Goal: Check status

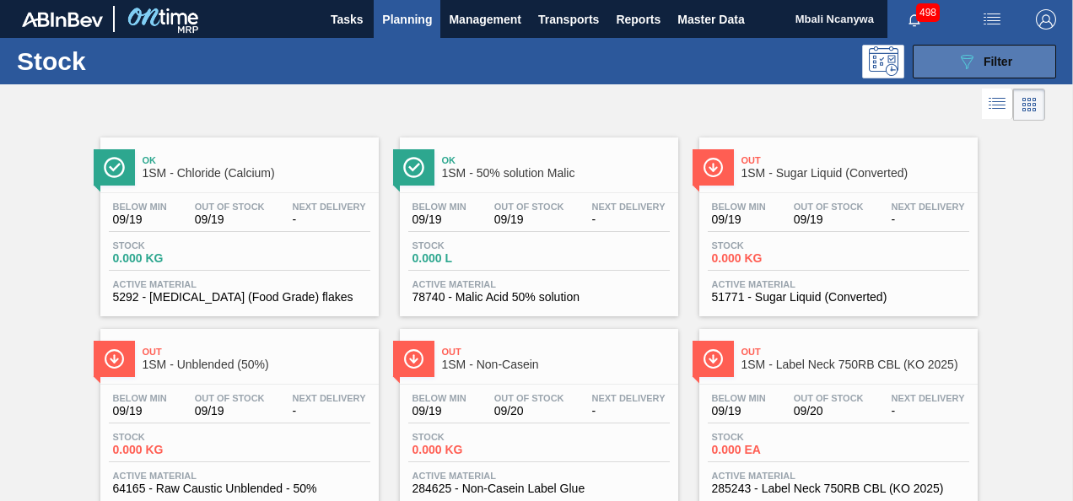
click at [928, 54] on button "089F7B8B-B2A5-4AFE-B5C0-19BA573D28AC Filter" at bounding box center [984, 62] width 143 height 34
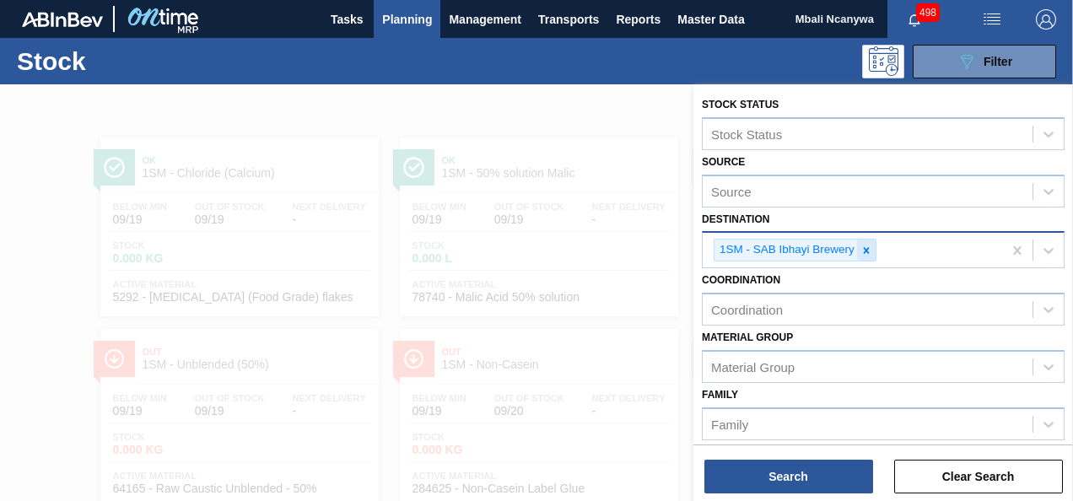
click at [861, 245] on icon at bounding box center [867, 251] width 12 height 12
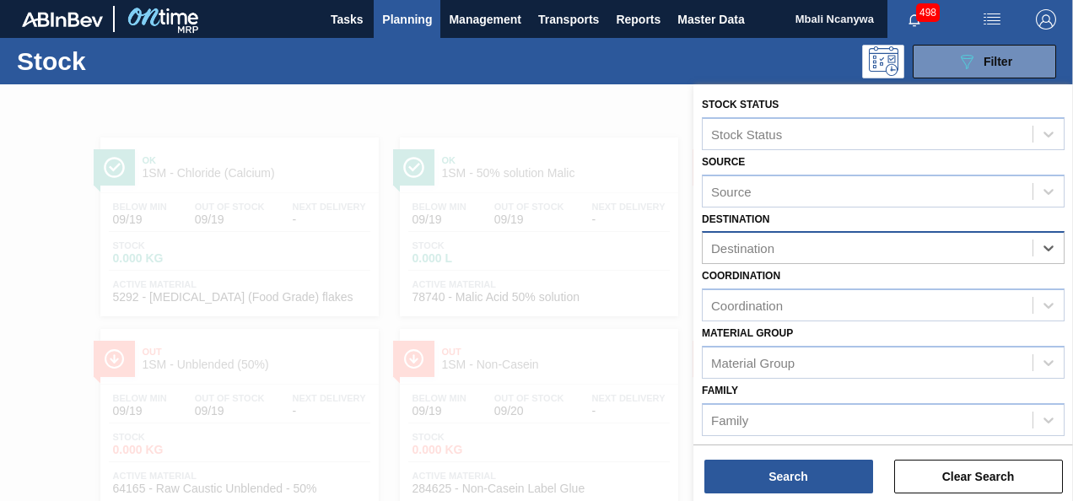
click at [852, 248] on div "Destination" at bounding box center [868, 248] width 330 height 24
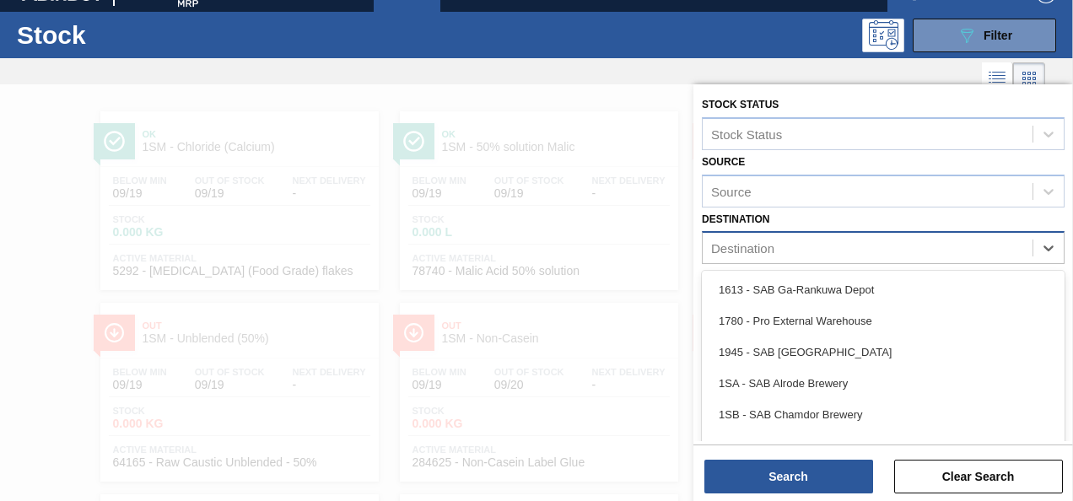
scroll to position [29, 0]
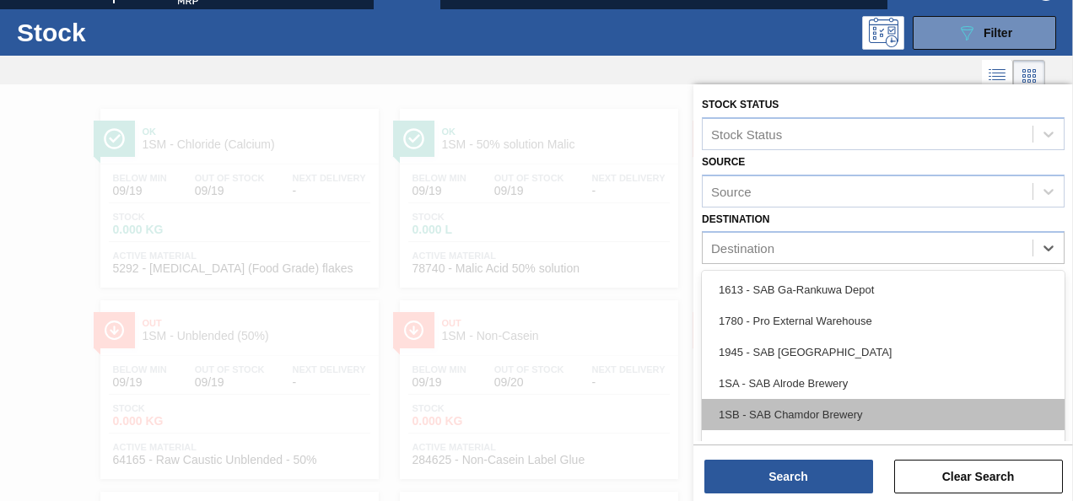
click at [788, 412] on div "1SB - SAB Chamdor Brewery" at bounding box center [883, 414] width 363 height 31
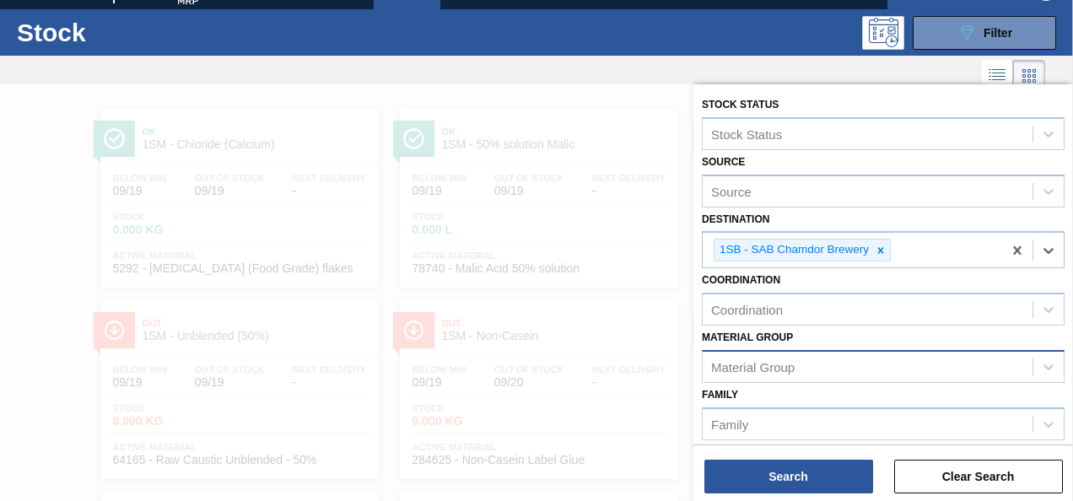
click at [777, 367] on div "Material Group" at bounding box center [753, 366] width 84 height 14
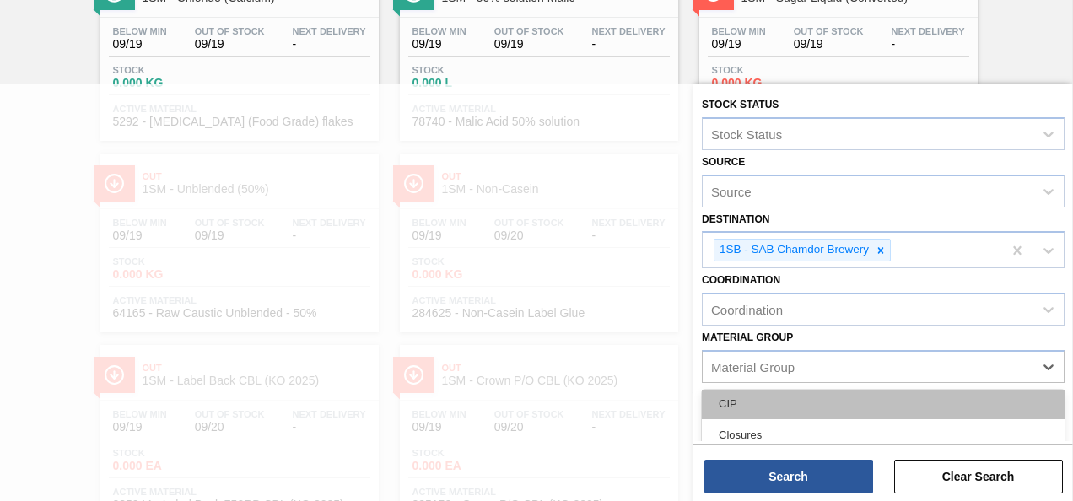
scroll to position [422, 0]
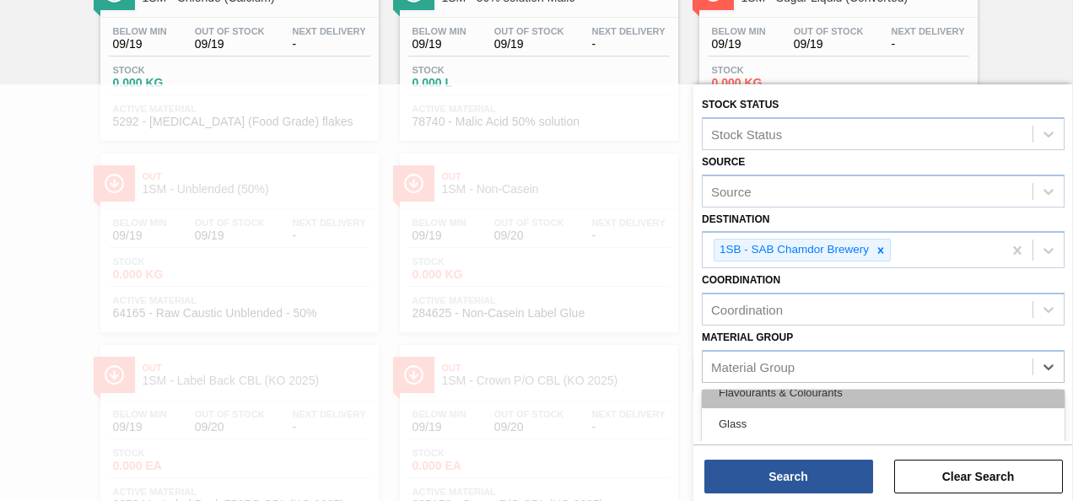
click at [788, 390] on div "Flavourants & Colourants" at bounding box center [883, 392] width 363 height 31
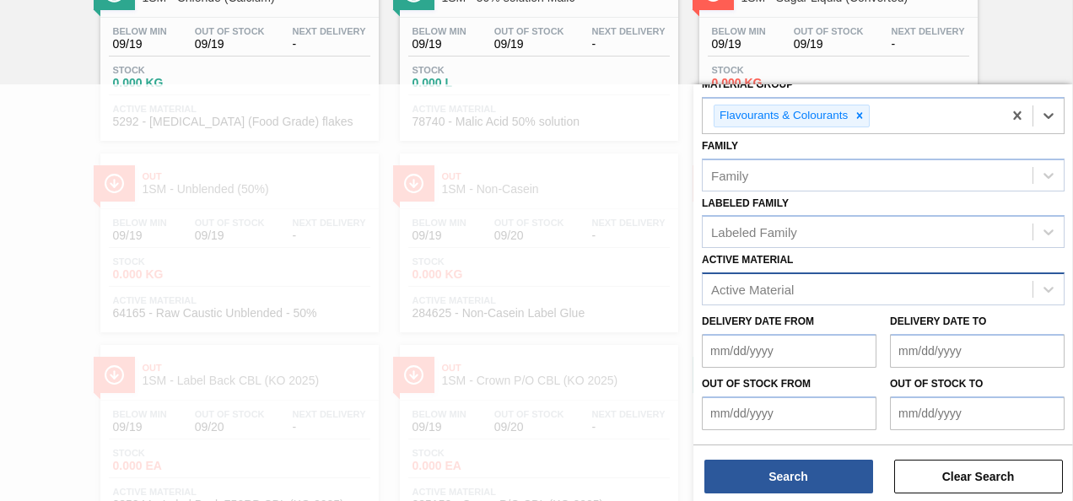
scroll to position [243, 0]
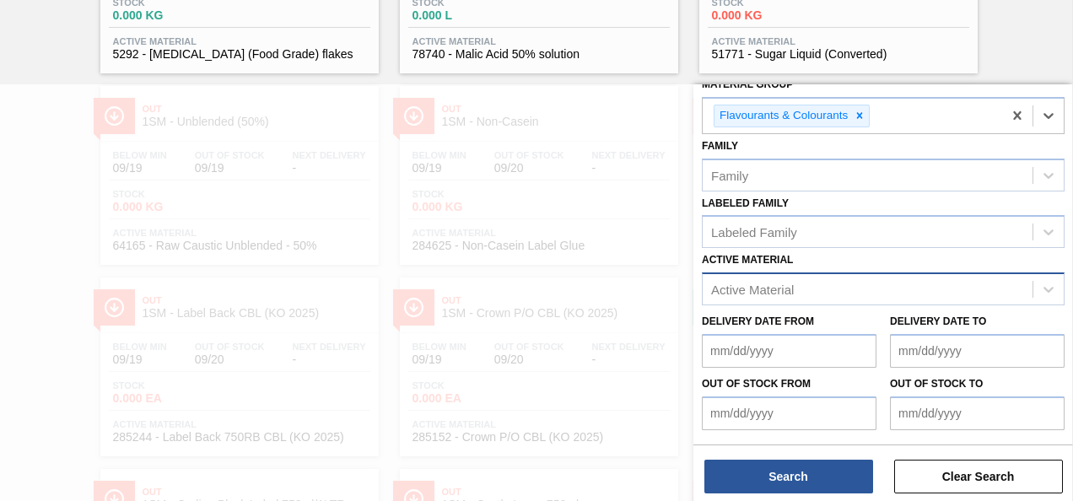
click at [768, 288] on div "Active Material" at bounding box center [752, 290] width 83 height 14
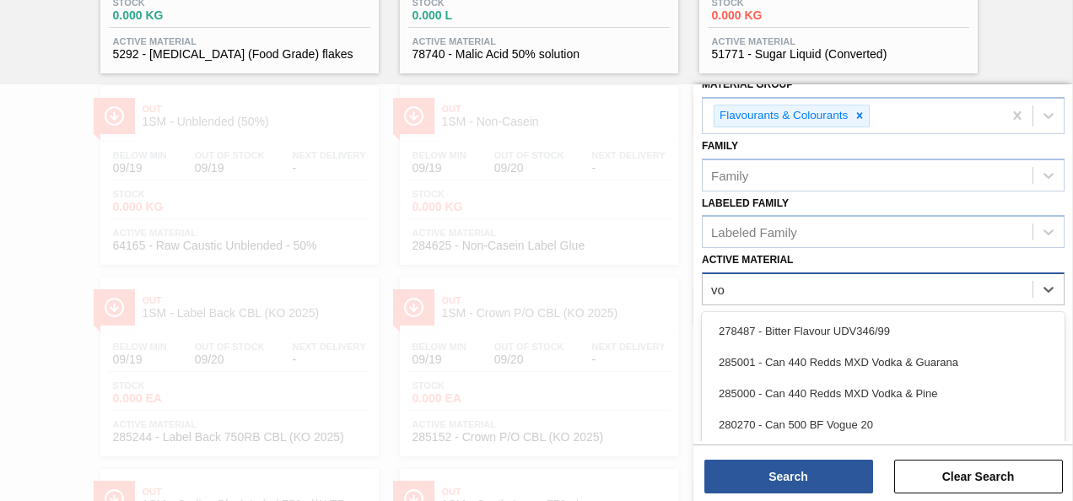
type Material "vog"
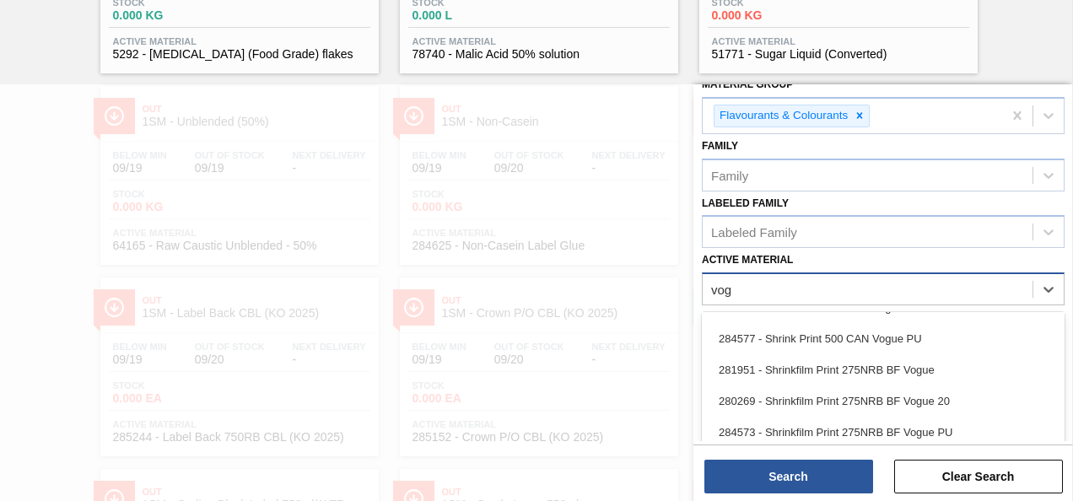
scroll to position [316, 0]
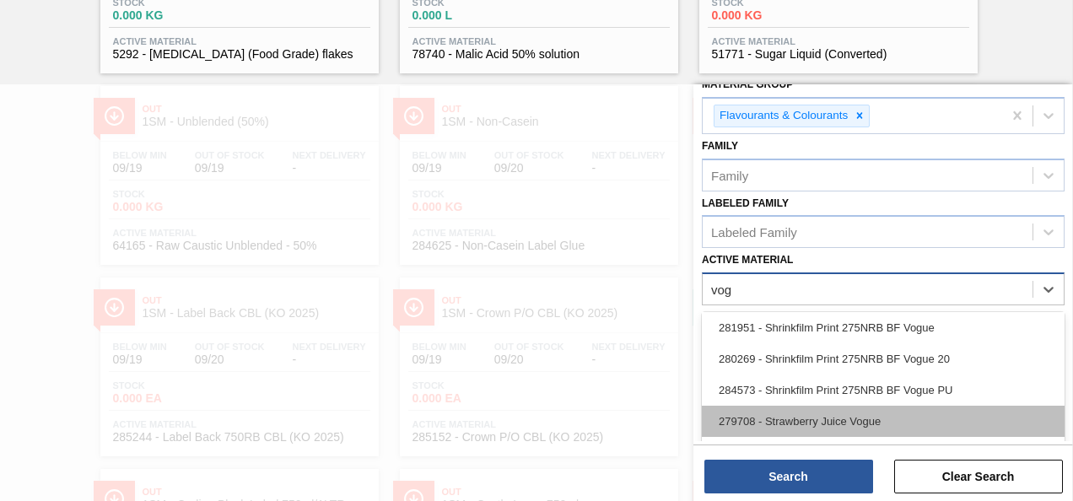
click at [800, 414] on div "279708 - Strawberry Juice Vogue" at bounding box center [883, 421] width 363 height 31
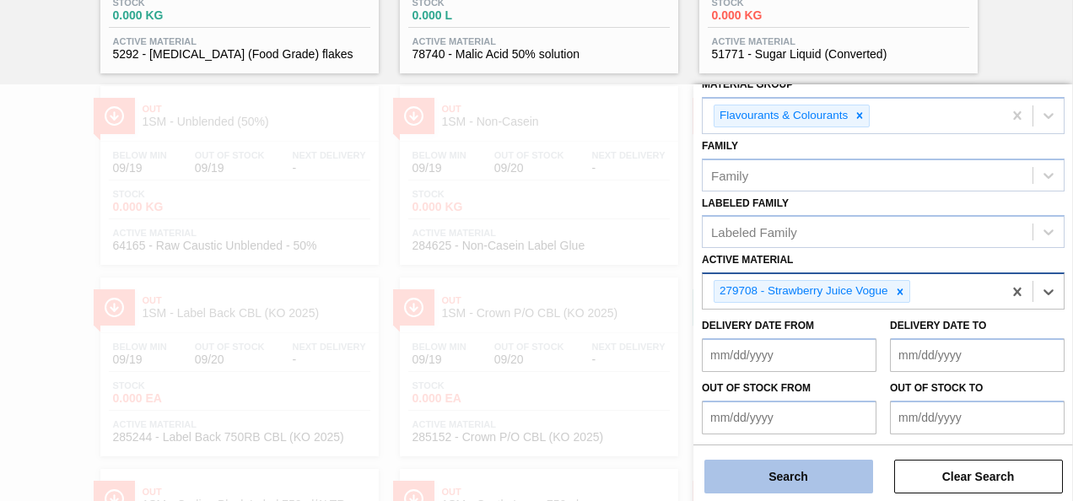
click at [809, 474] on button "Search" at bounding box center [789, 477] width 169 height 34
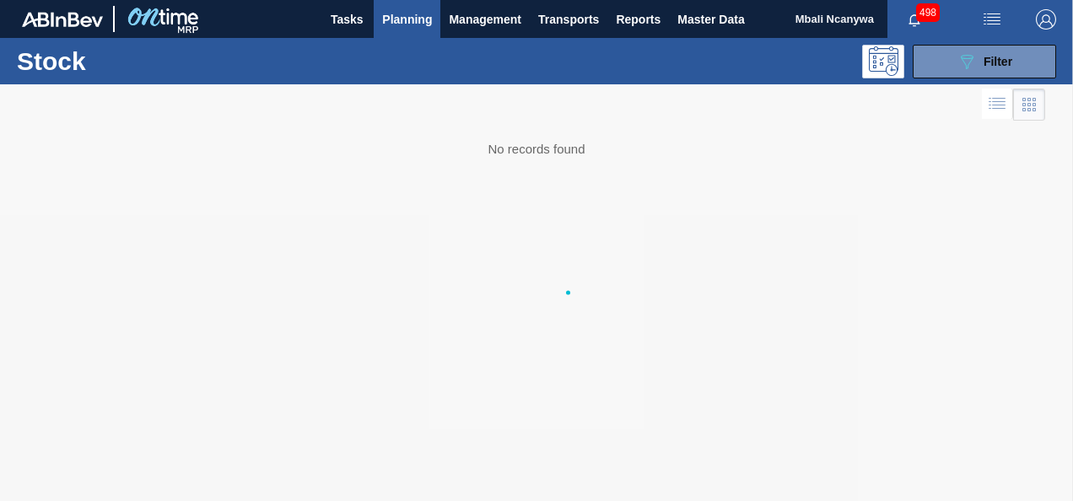
scroll to position [0, 0]
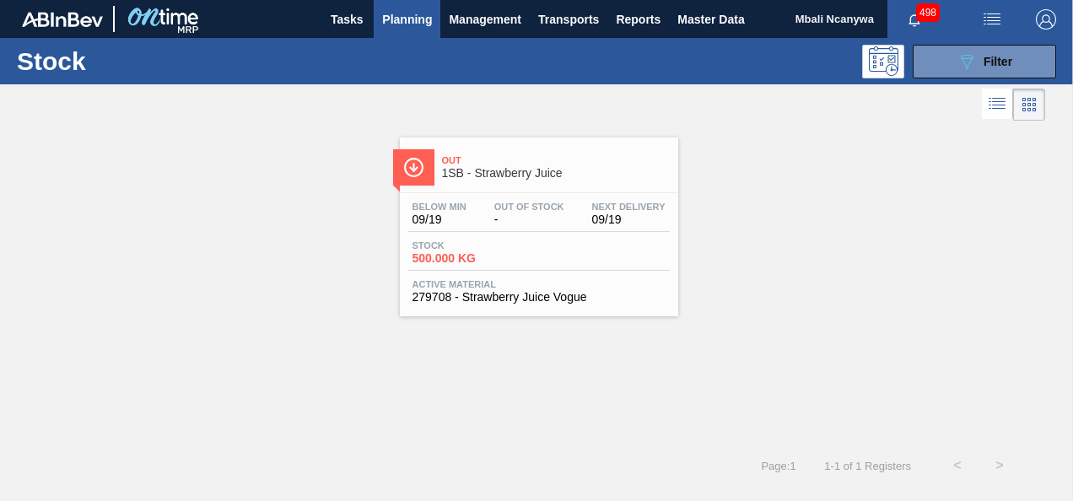
click at [504, 202] on span "Out Of Stock" at bounding box center [529, 207] width 70 height 10
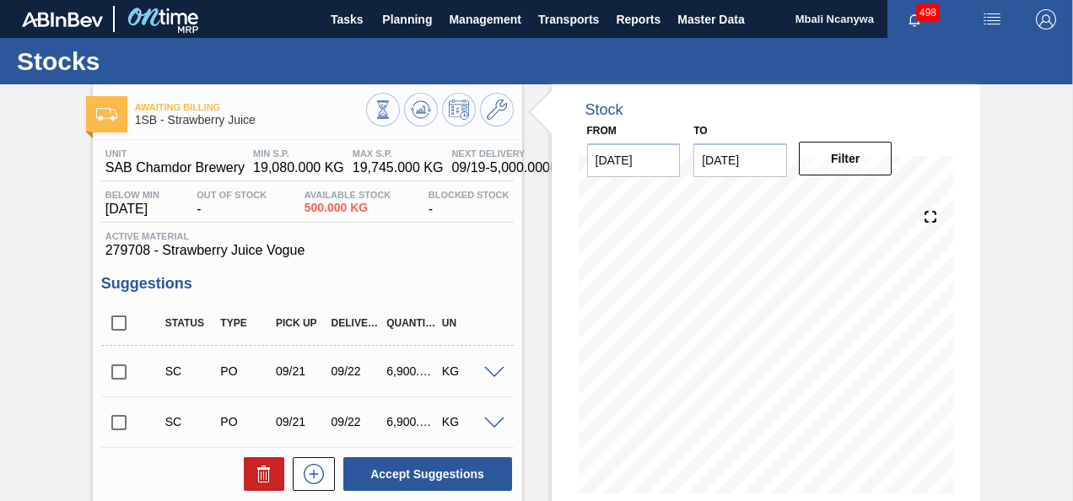
click at [491, 425] on span at bounding box center [494, 424] width 20 height 13
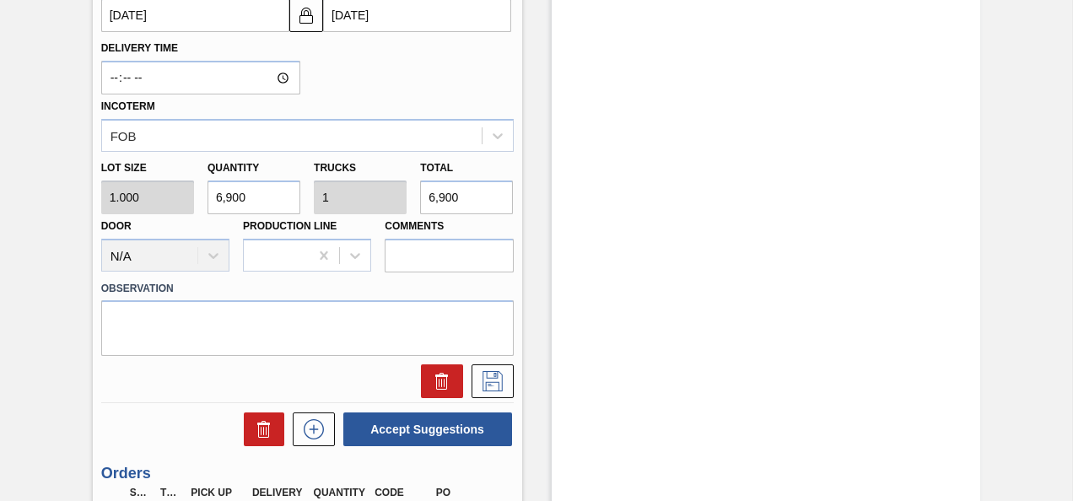
scroll to position [918, 0]
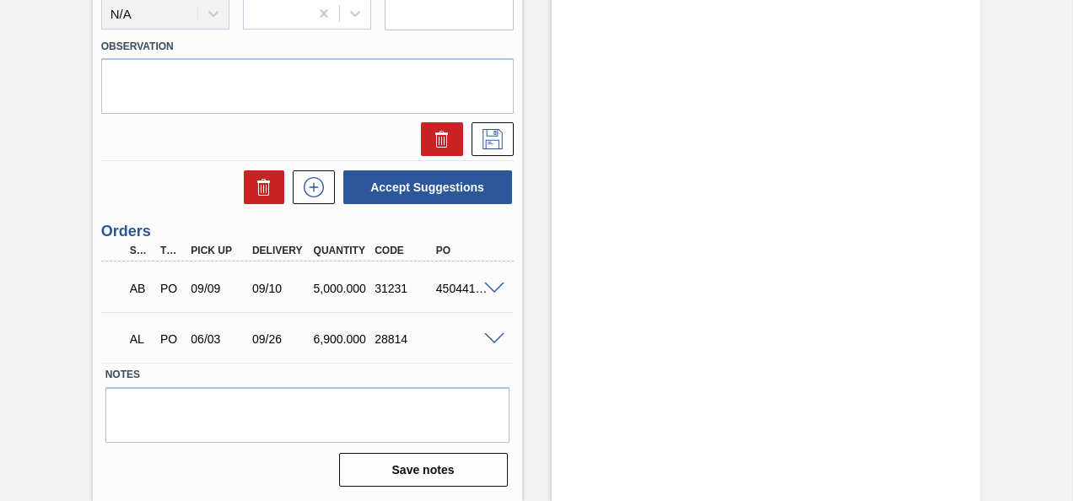
click at [498, 342] on span at bounding box center [494, 339] width 20 height 13
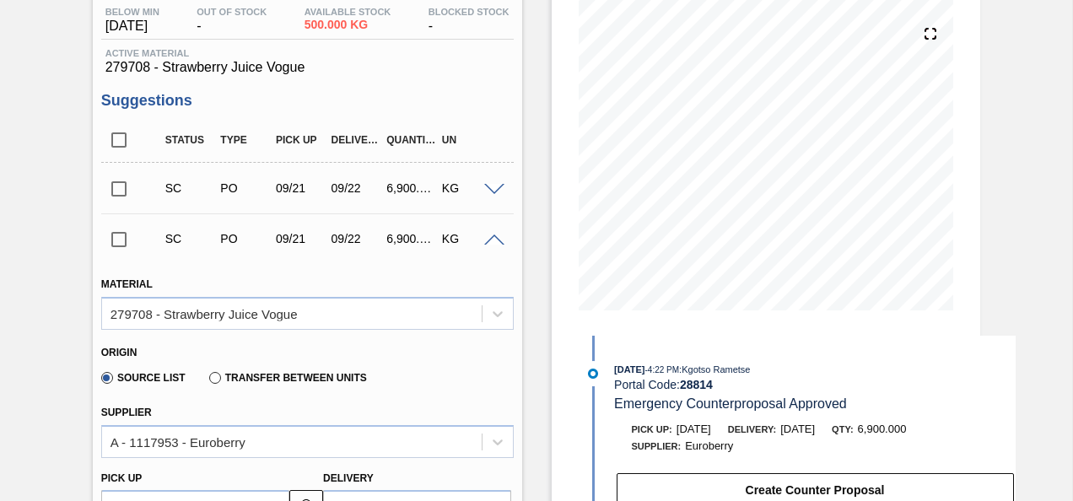
scroll to position [0, 0]
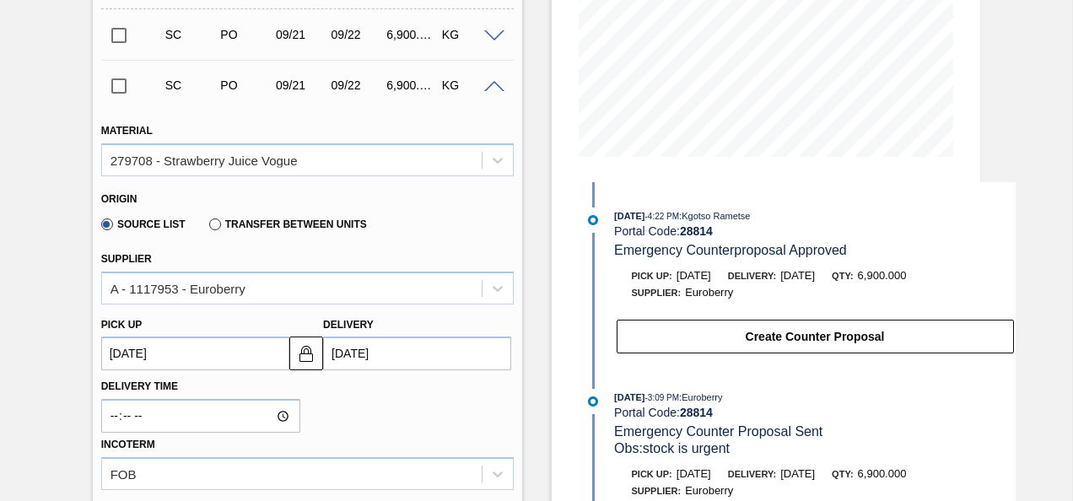
scroll to position [338, 0]
click at [487, 41] on span at bounding box center [494, 36] width 20 height 13
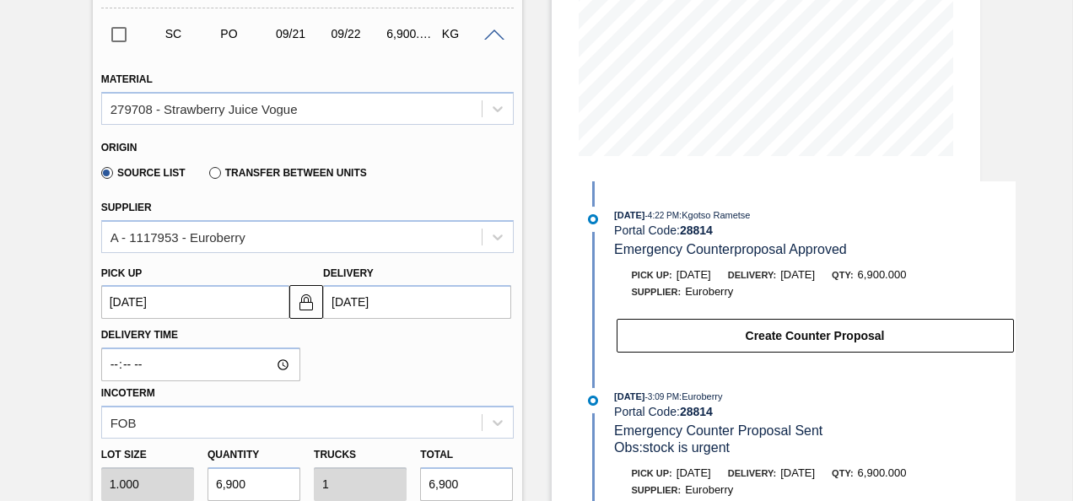
click at [493, 38] on span at bounding box center [494, 36] width 20 height 13
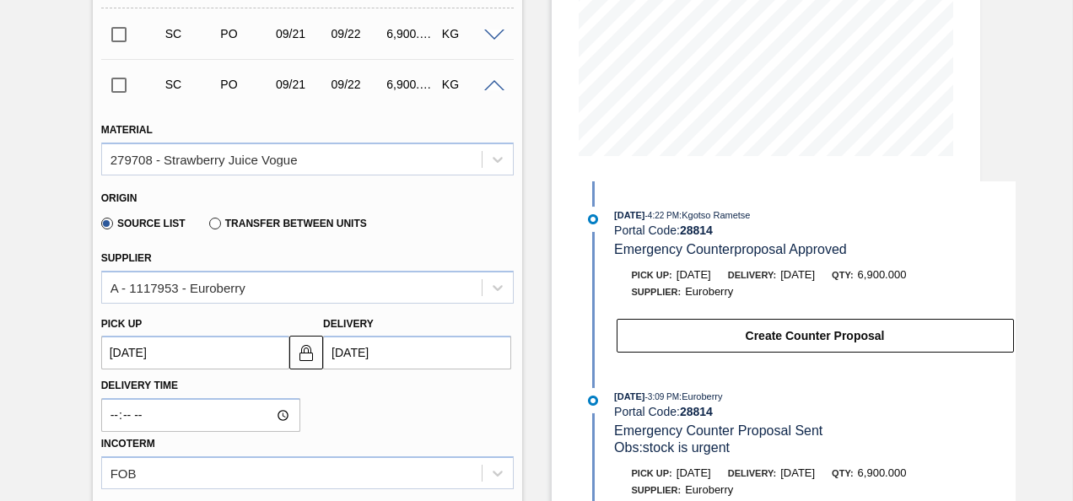
click at [493, 38] on span at bounding box center [494, 36] width 20 height 13
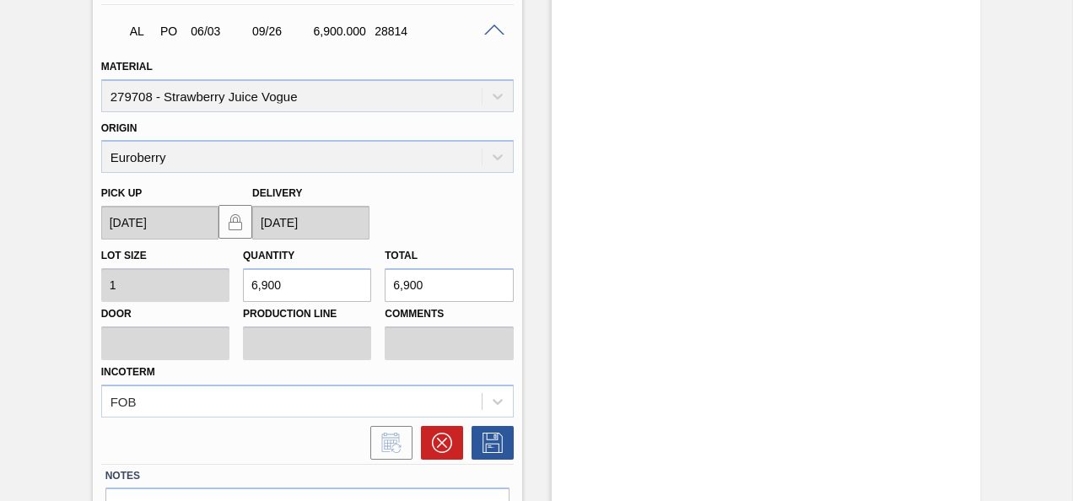
scroll to position [1688, 0]
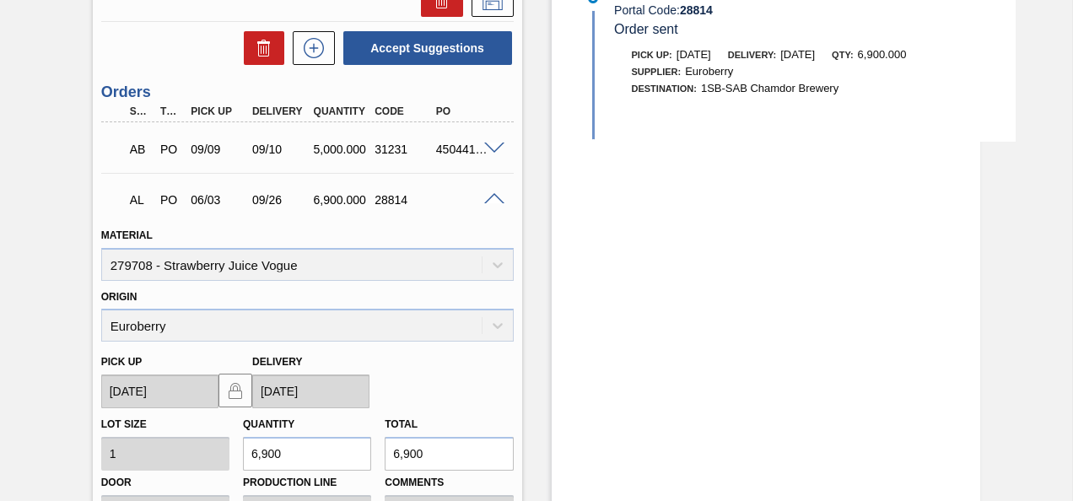
click at [495, 146] on span at bounding box center [494, 149] width 20 height 13
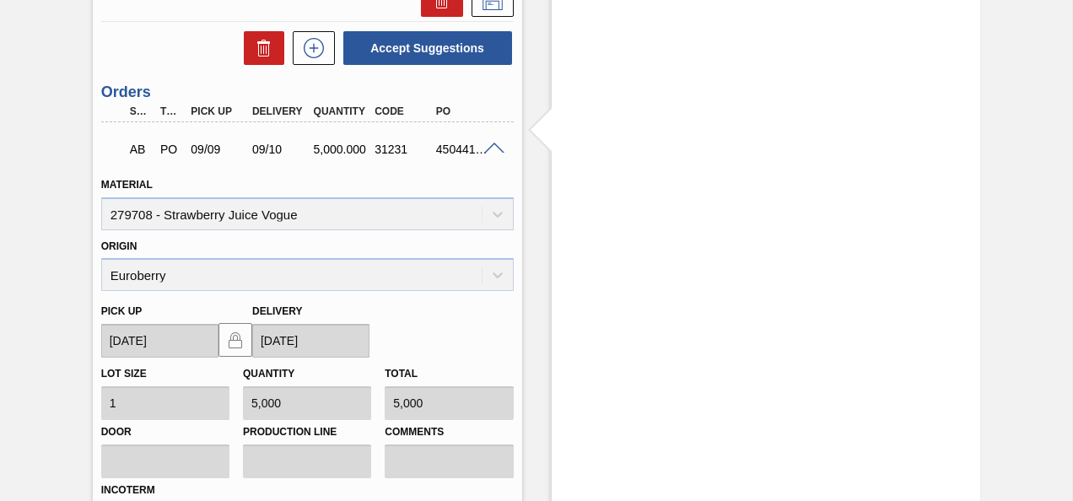
click at [495, 146] on span at bounding box center [494, 149] width 20 height 13
